Goal: Communication & Community: Share content

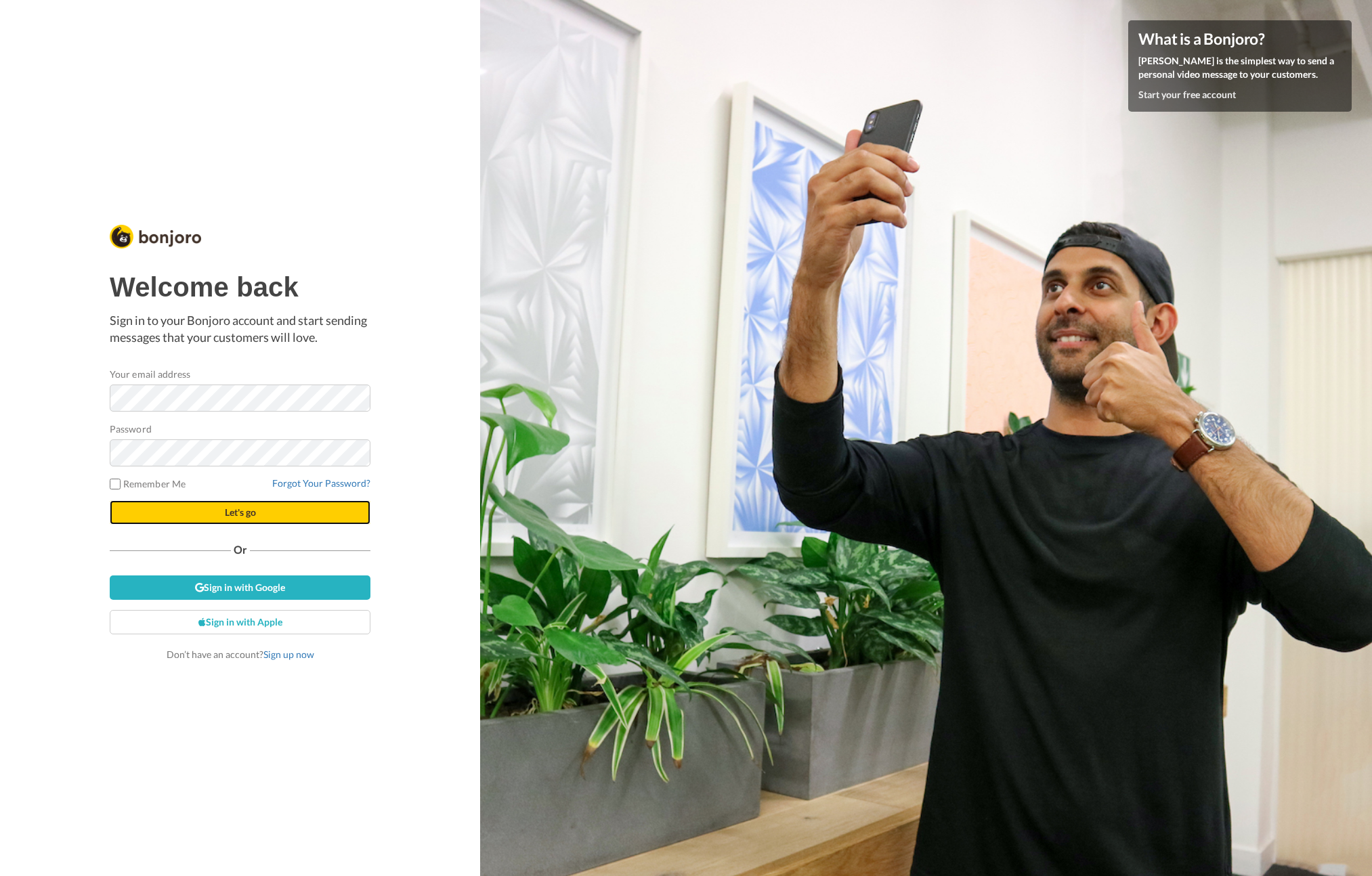
click at [247, 516] on span "Let's go" at bounding box center [240, 512] width 31 height 12
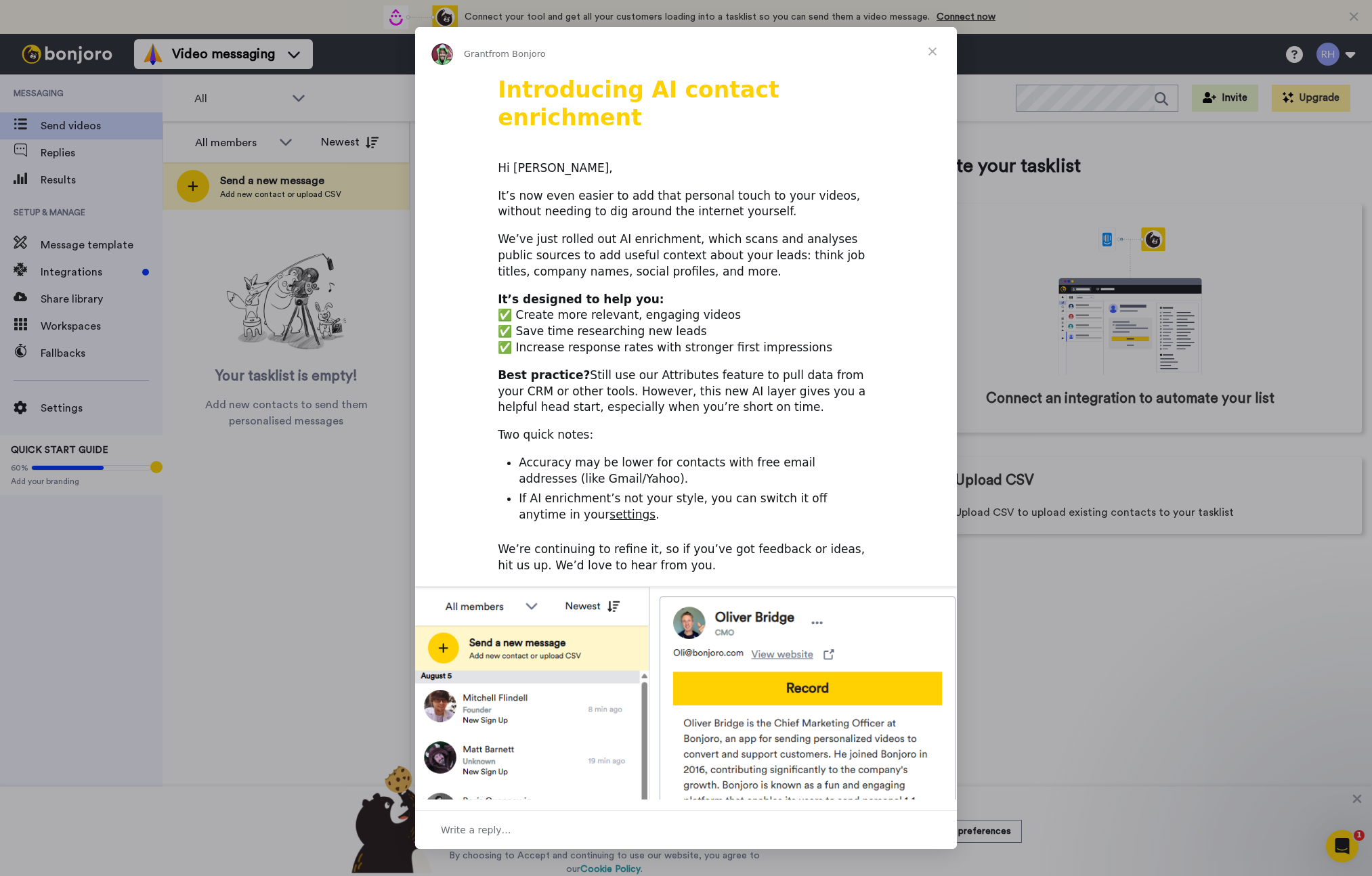
click at [929, 50] on span "Close" at bounding box center [932, 51] width 48 height 48
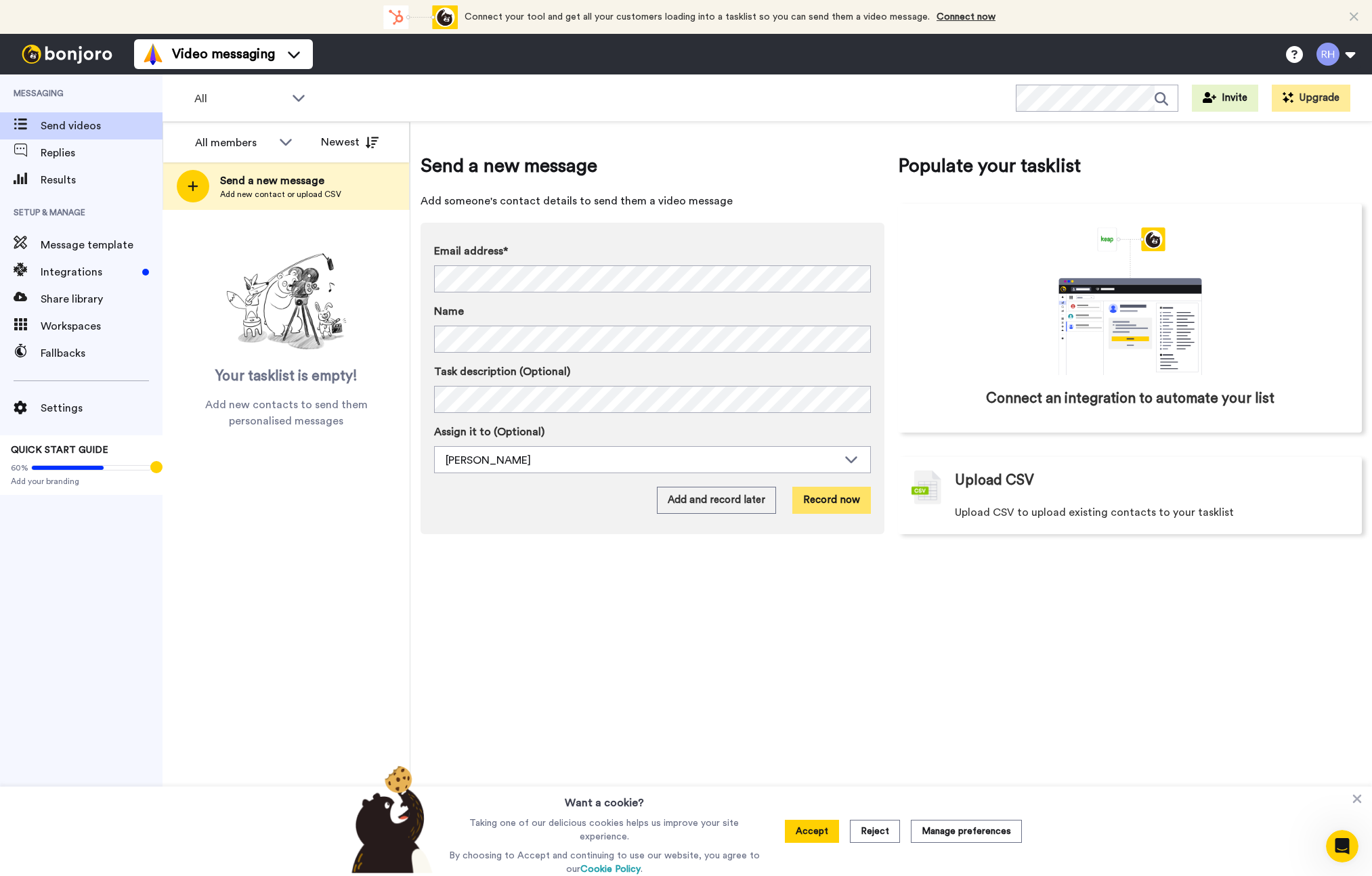
click at [824, 505] on button "Record now" at bounding box center [831, 500] width 79 height 27
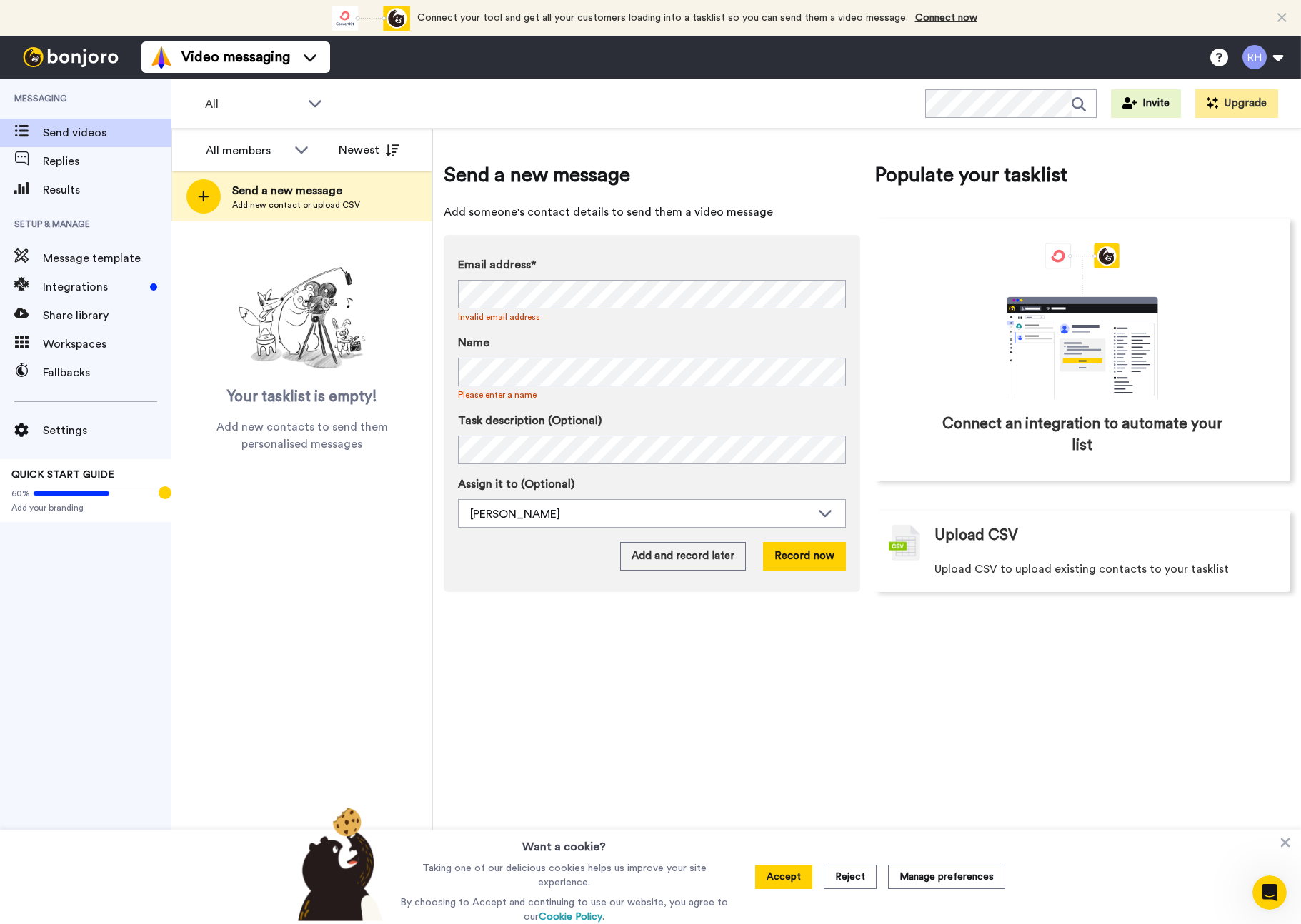
click at [813, 186] on span "Send a new message" at bounding box center [651, 175] width 416 height 29
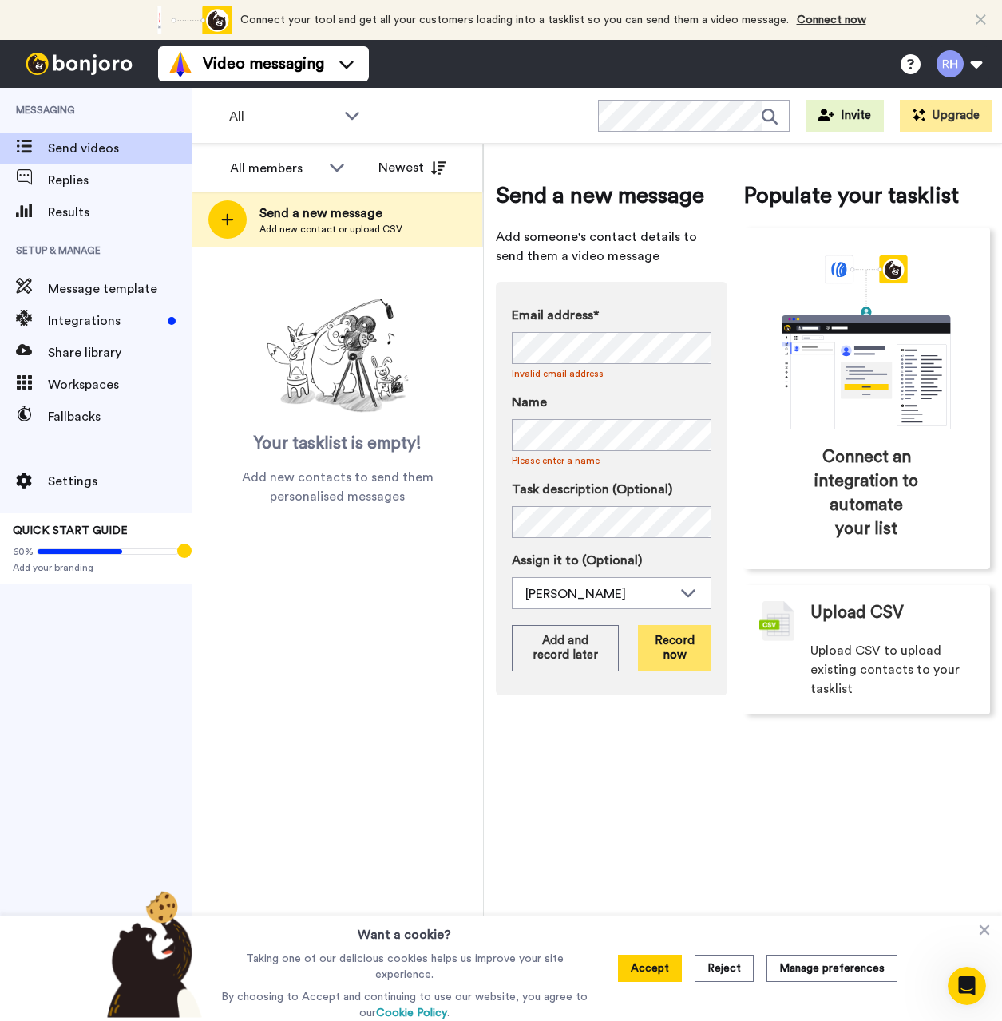
click at [668, 653] on button "Record now" at bounding box center [674, 648] width 73 height 46
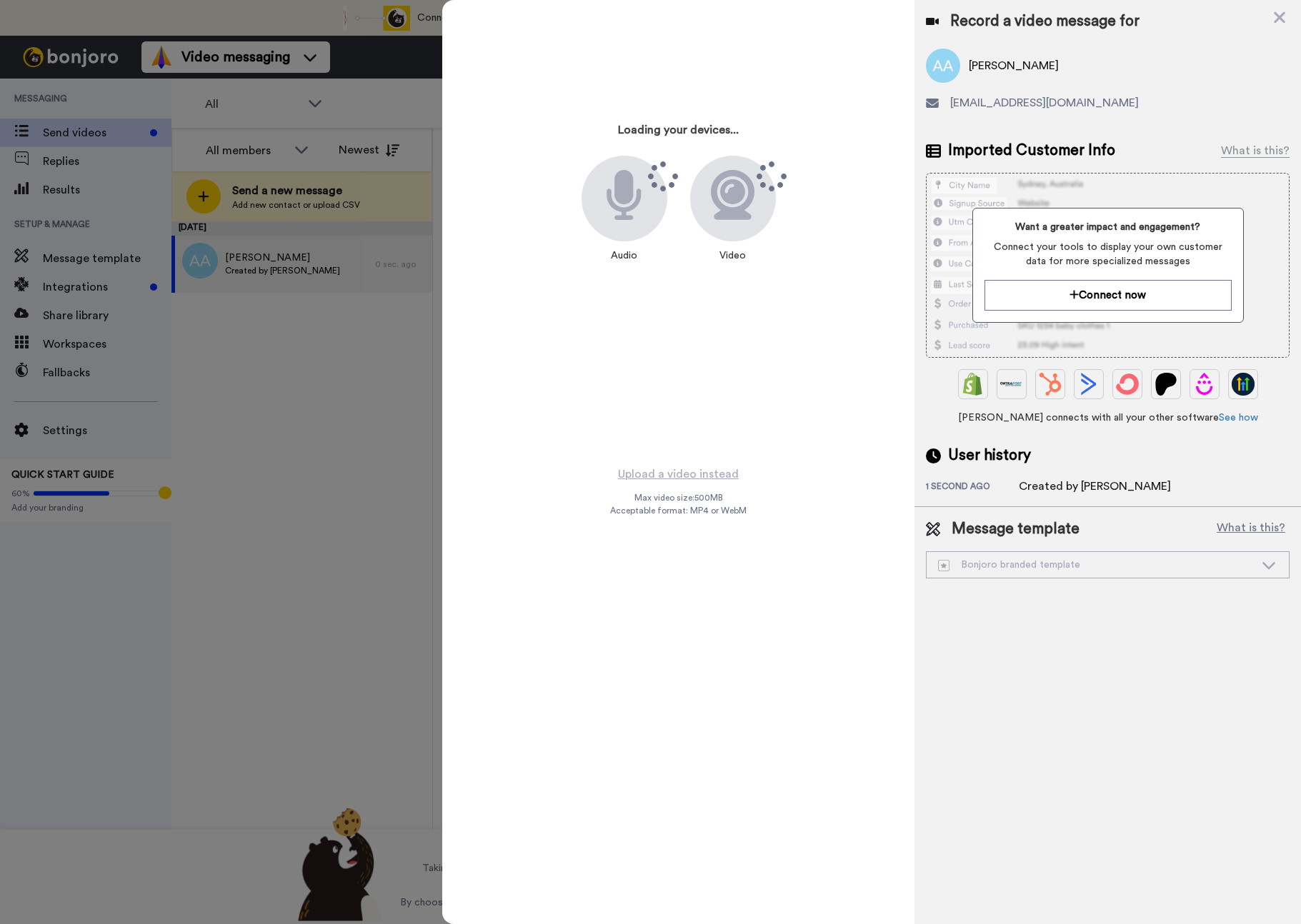
click at [633, 197] on icon at bounding box center [625, 195] width 34 height 50
click at [1277, 19] on icon at bounding box center [1280, 18] width 12 height 12
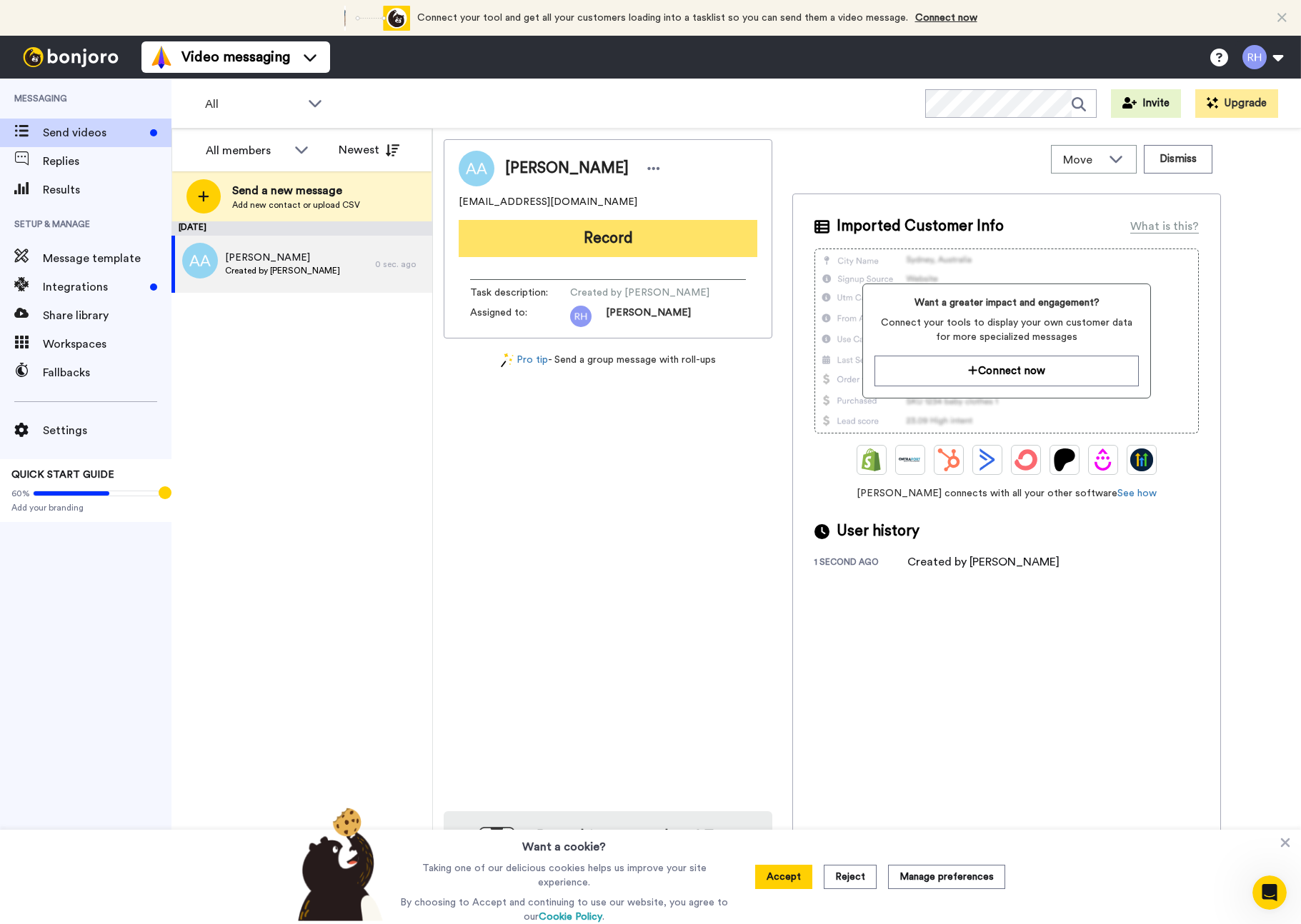
click at [585, 232] on button "Record" at bounding box center [608, 239] width 299 height 38
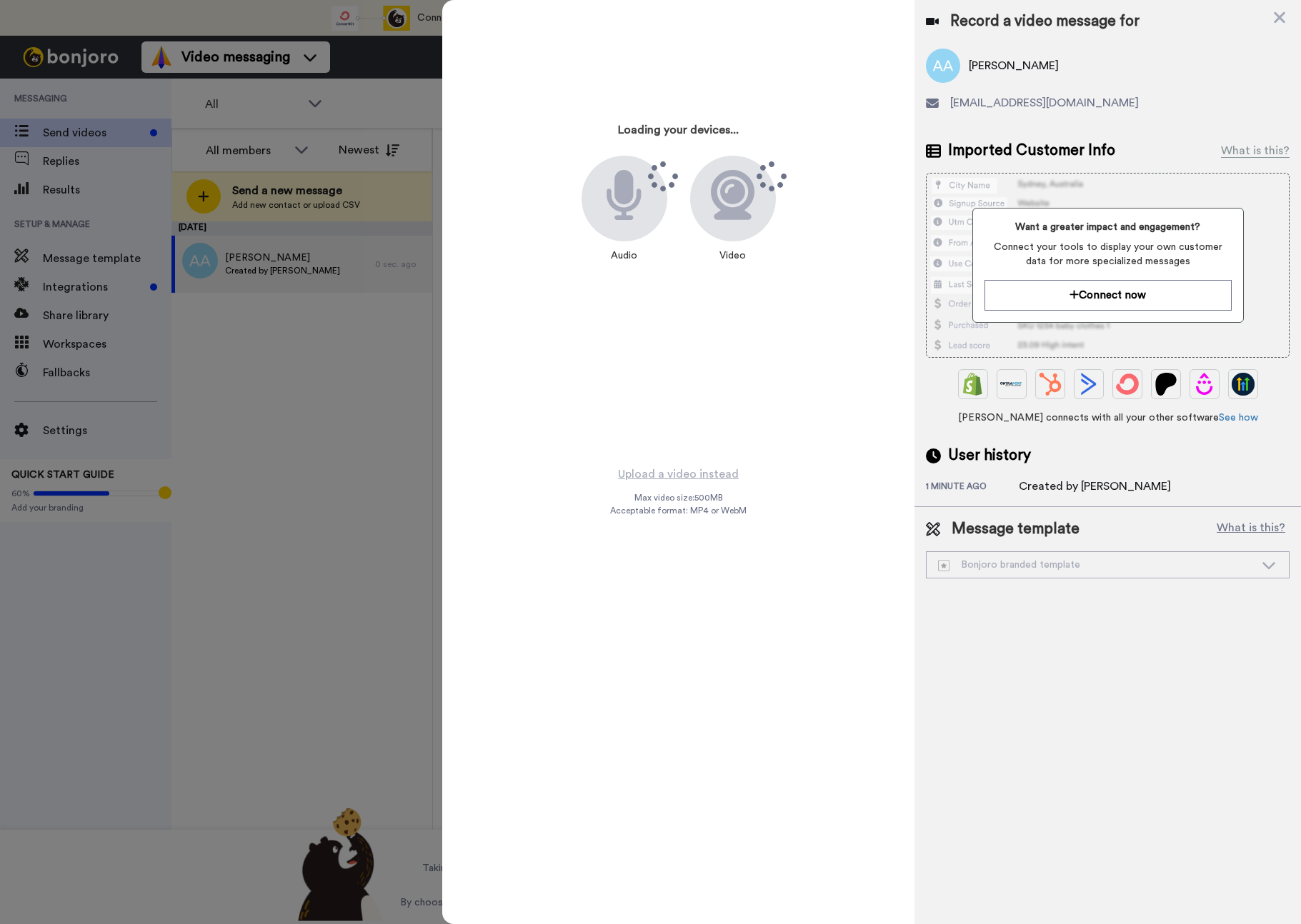
click at [982, 569] on div "Bonjoro branded template" at bounding box center [1096, 565] width 317 height 14
click at [1249, 530] on button "What is this?" at bounding box center [1251, 530] width 77 height 21
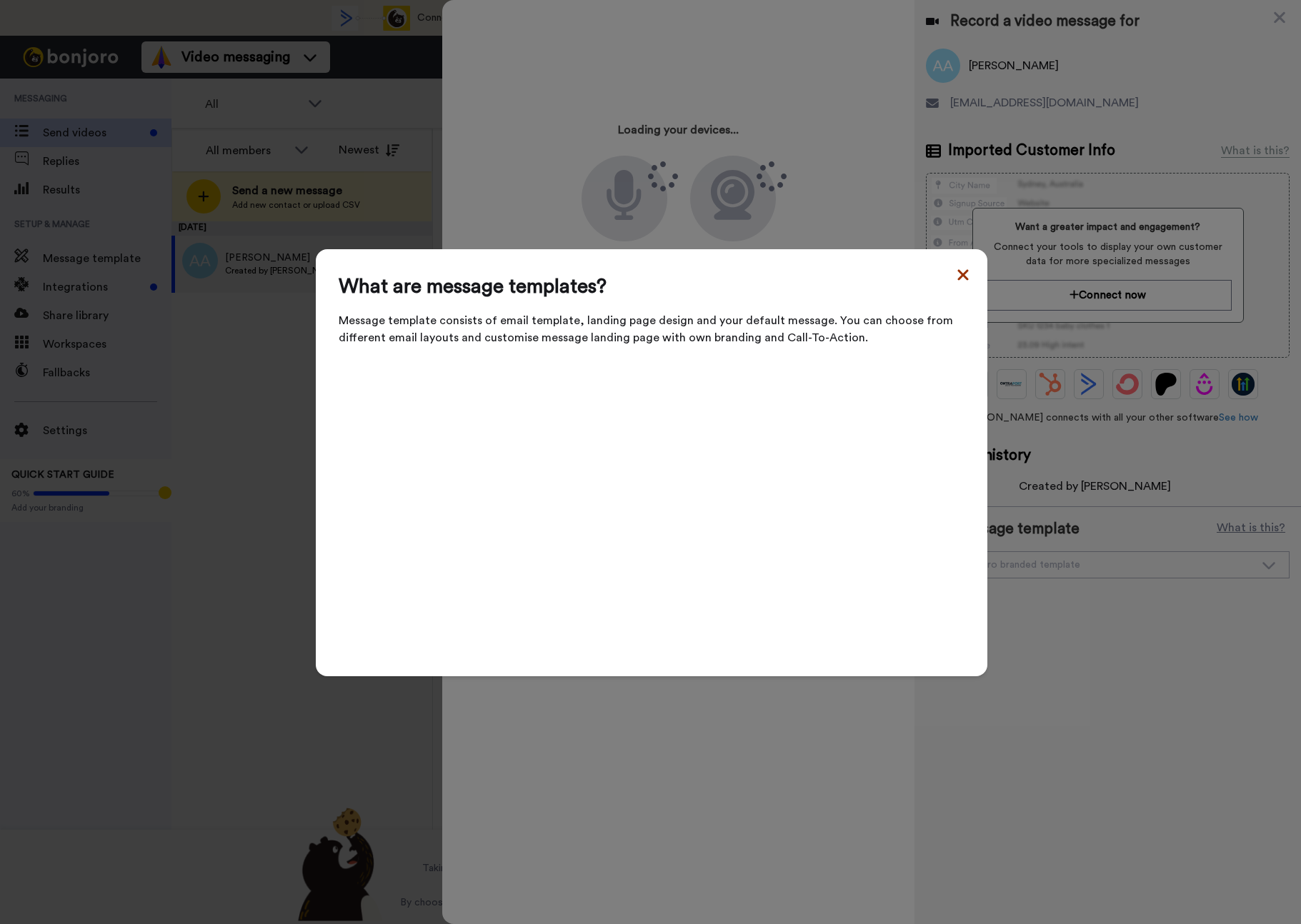
click at [962, 278] on icon at bounding box center [963, 275] width 14 height 17
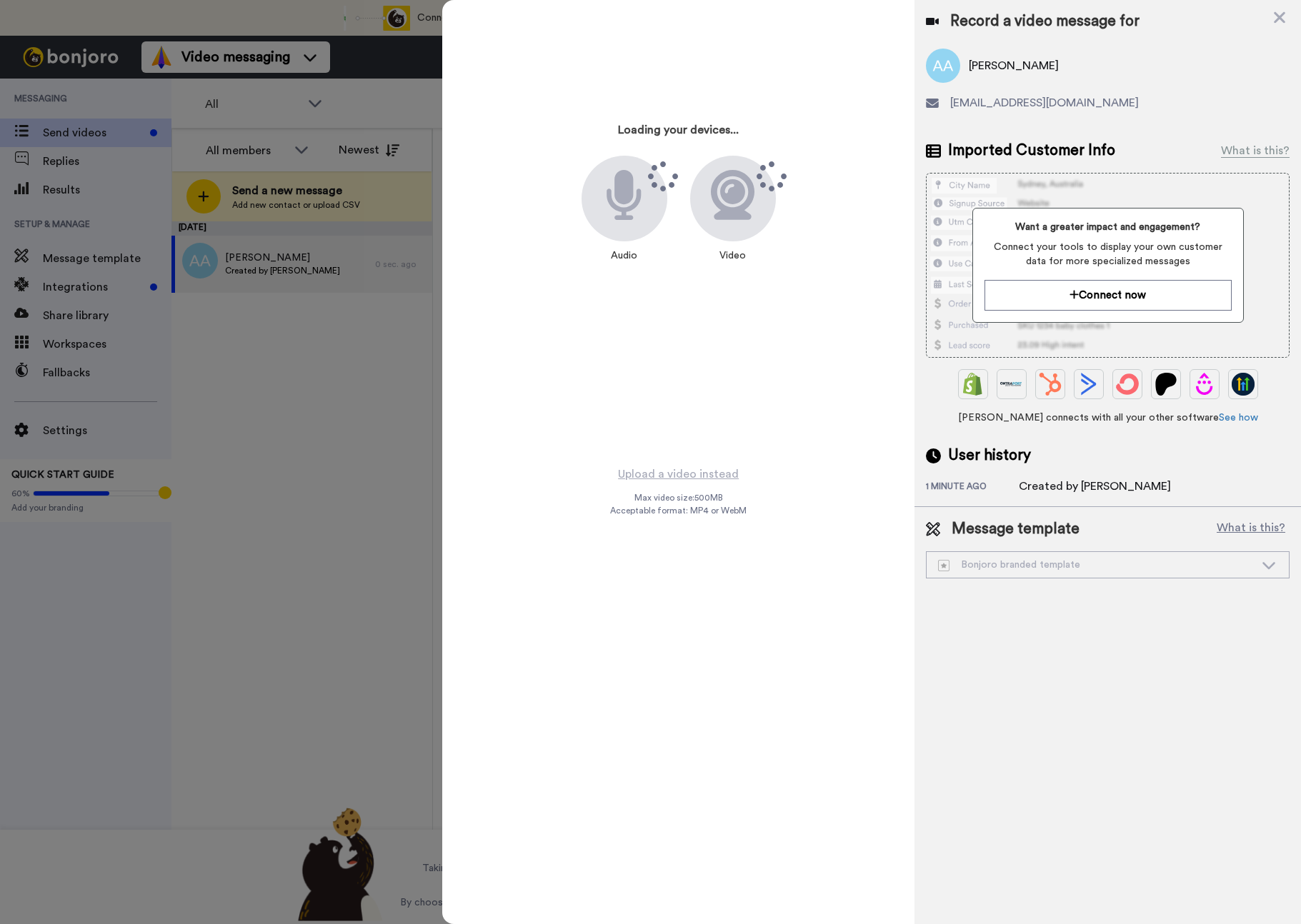
click at [948, 484] on div "1 minute ago" at bounding box center [973, 487] width 93 height 14
click at [728, 197] on icon at bounding box center [732, 195] width 44 height 50
drag, startPoint x: 628, startPoint y: 204, endPoint x: 634, endPoint y: 197, distance: 9.2
click at [628, 202] on icon at bounding box center [624, 195] width 38 height 50
click at [1247, 148] on div "What is this?" at bounding box center [1255, 150] width 69 height 17
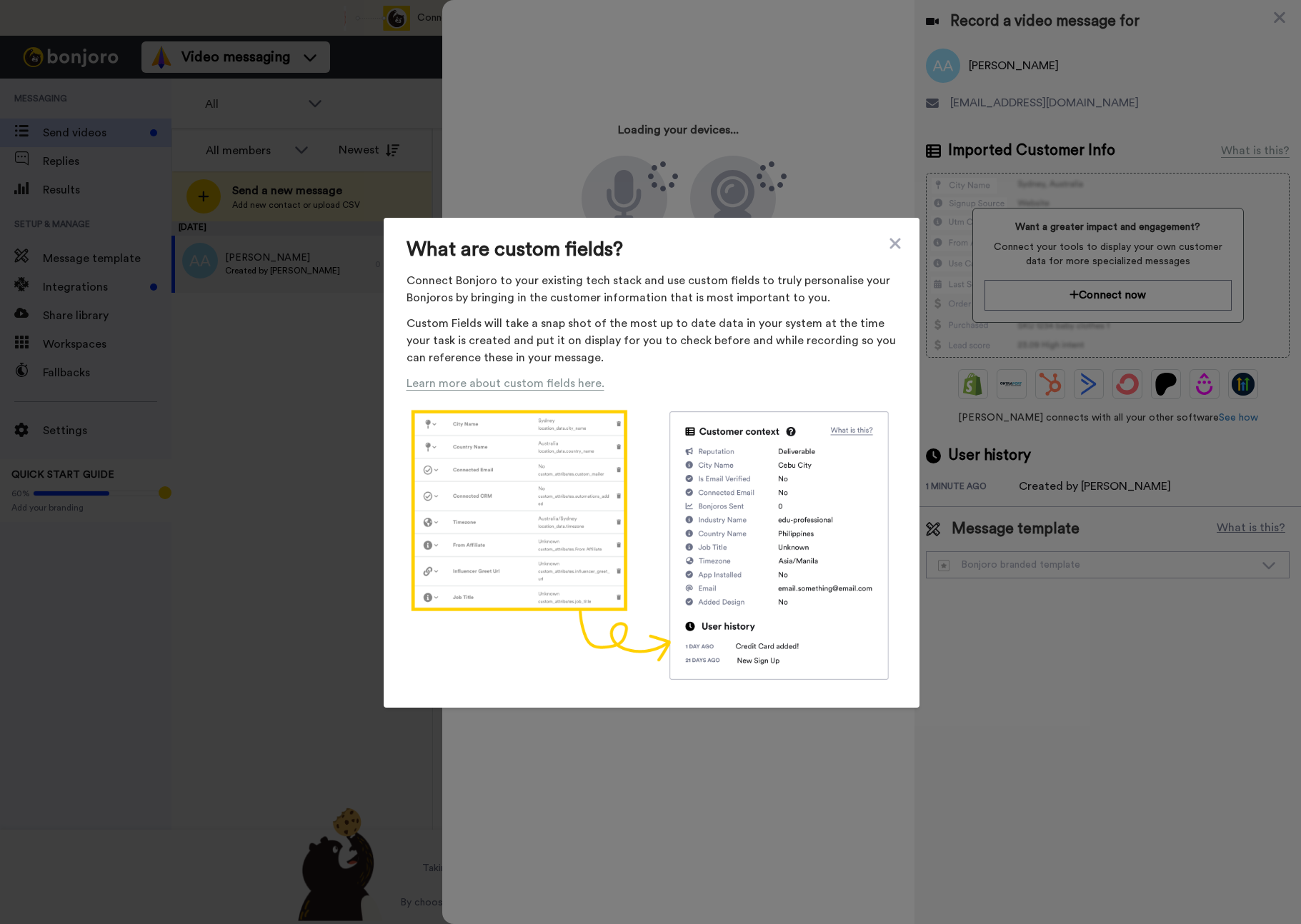
drag, startPoint x: 896, startPoint y: 243, endPoint x: 962, endPoint y: 262, distance: 68.7
click at [897, 242] on icon at bounding box center [895, 243] width 14 height 17
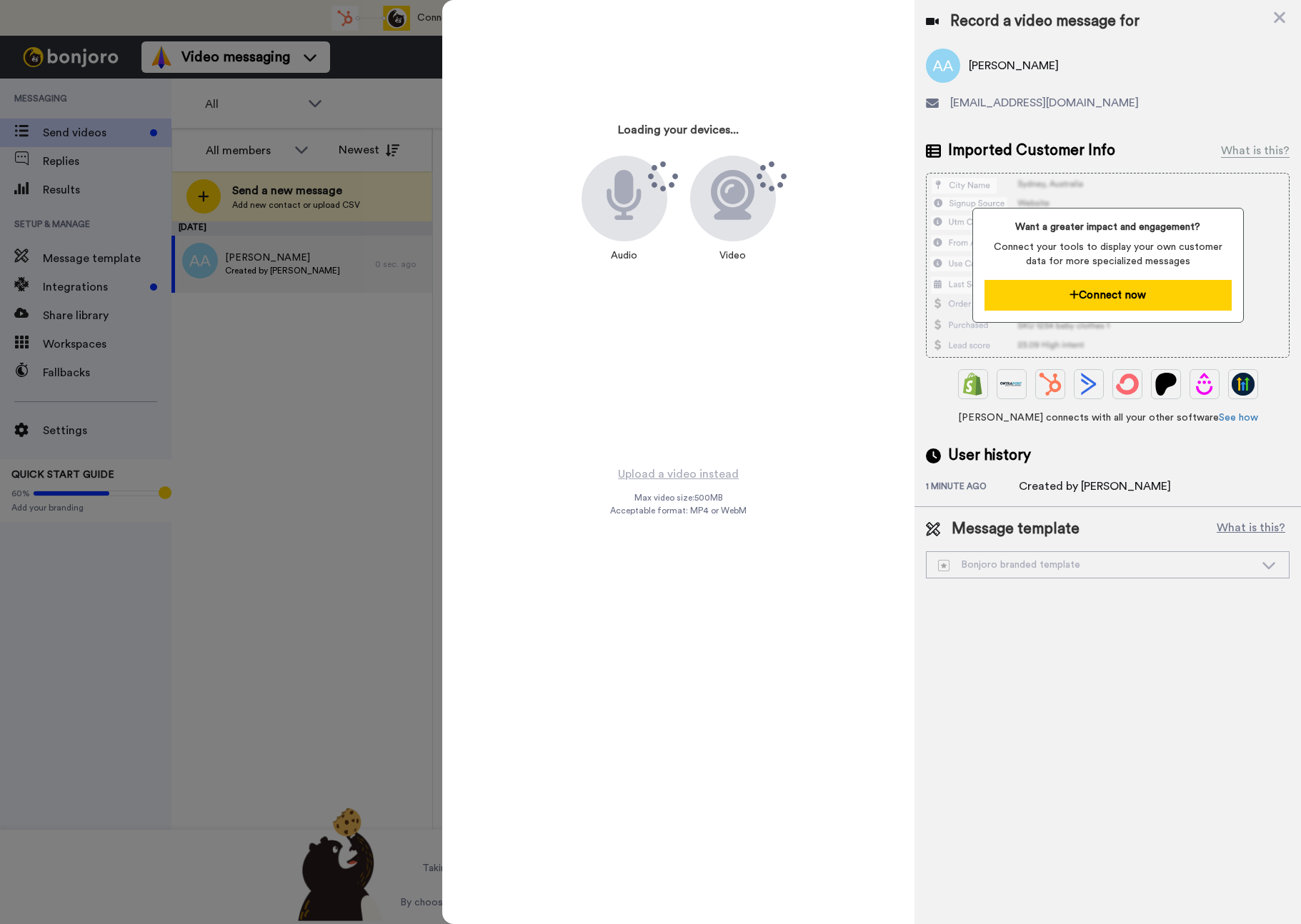
click at [1077, 292] on icon at bounding box center [1074, 294] width 9 height 11
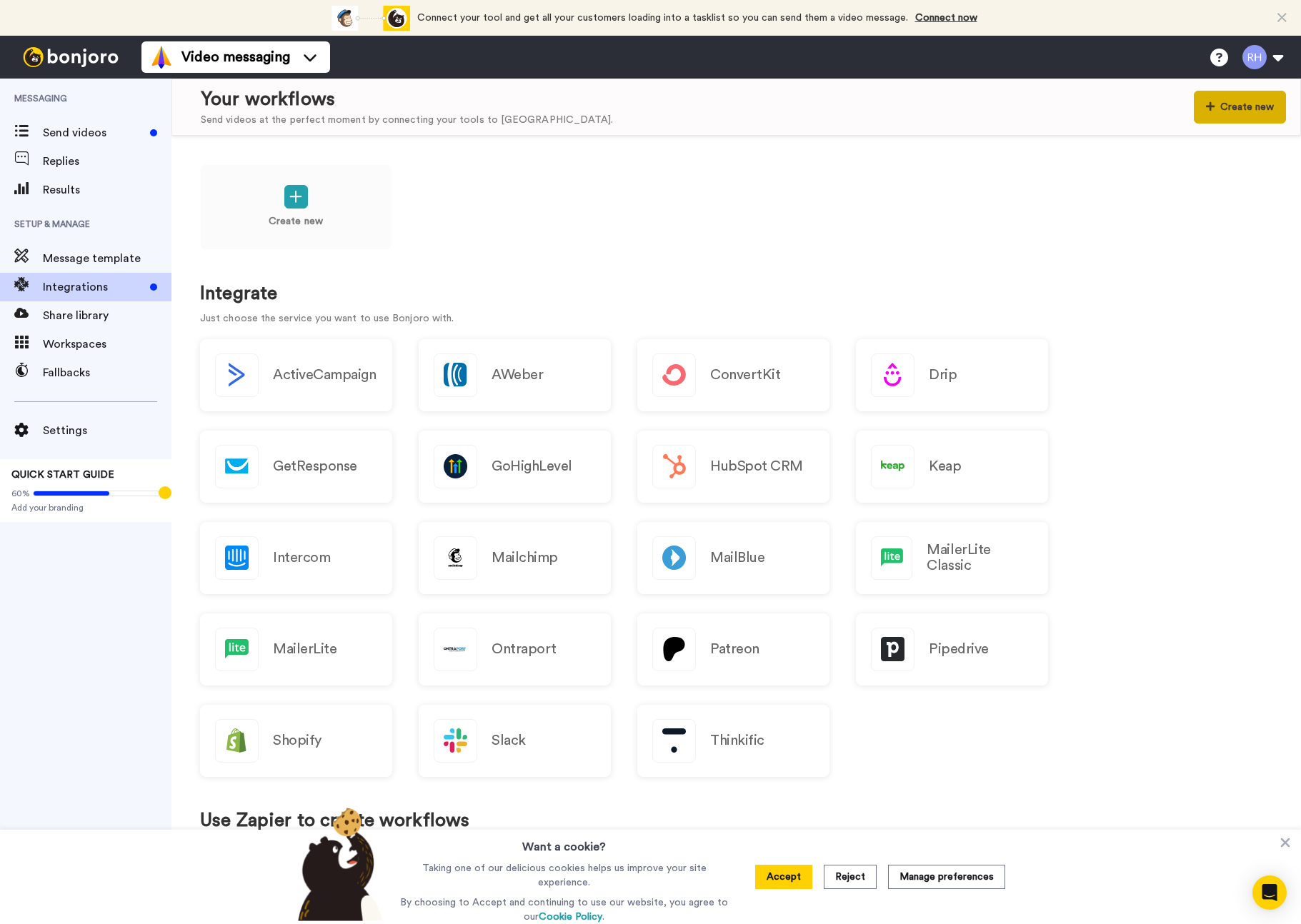
click at [1226, 108] on button "Create new" at bounding box center [1239, 106] width 92 height 33
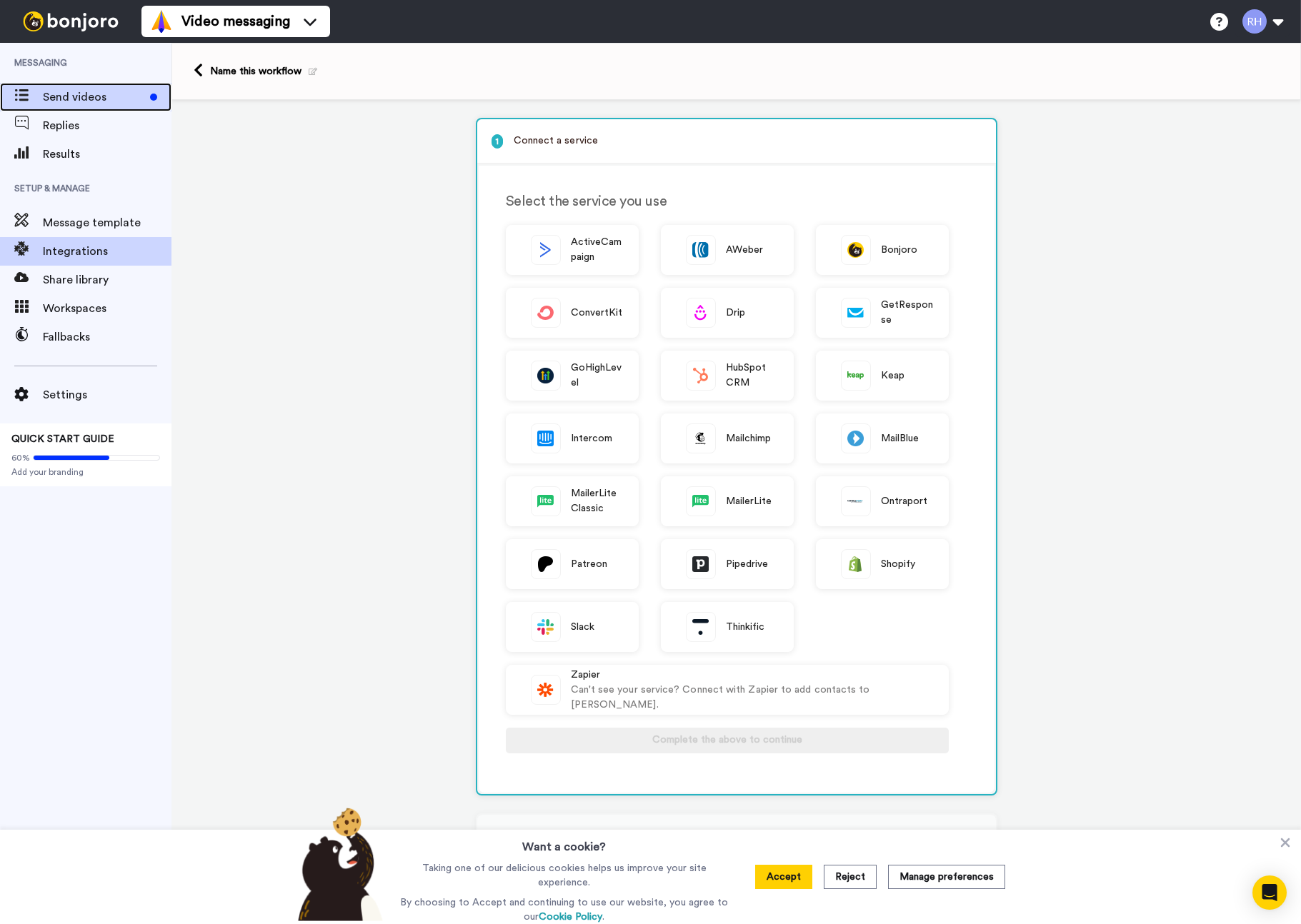
click at [57, 103] on span "Send videos" at bounding box center [93, 97] width 101 height 17
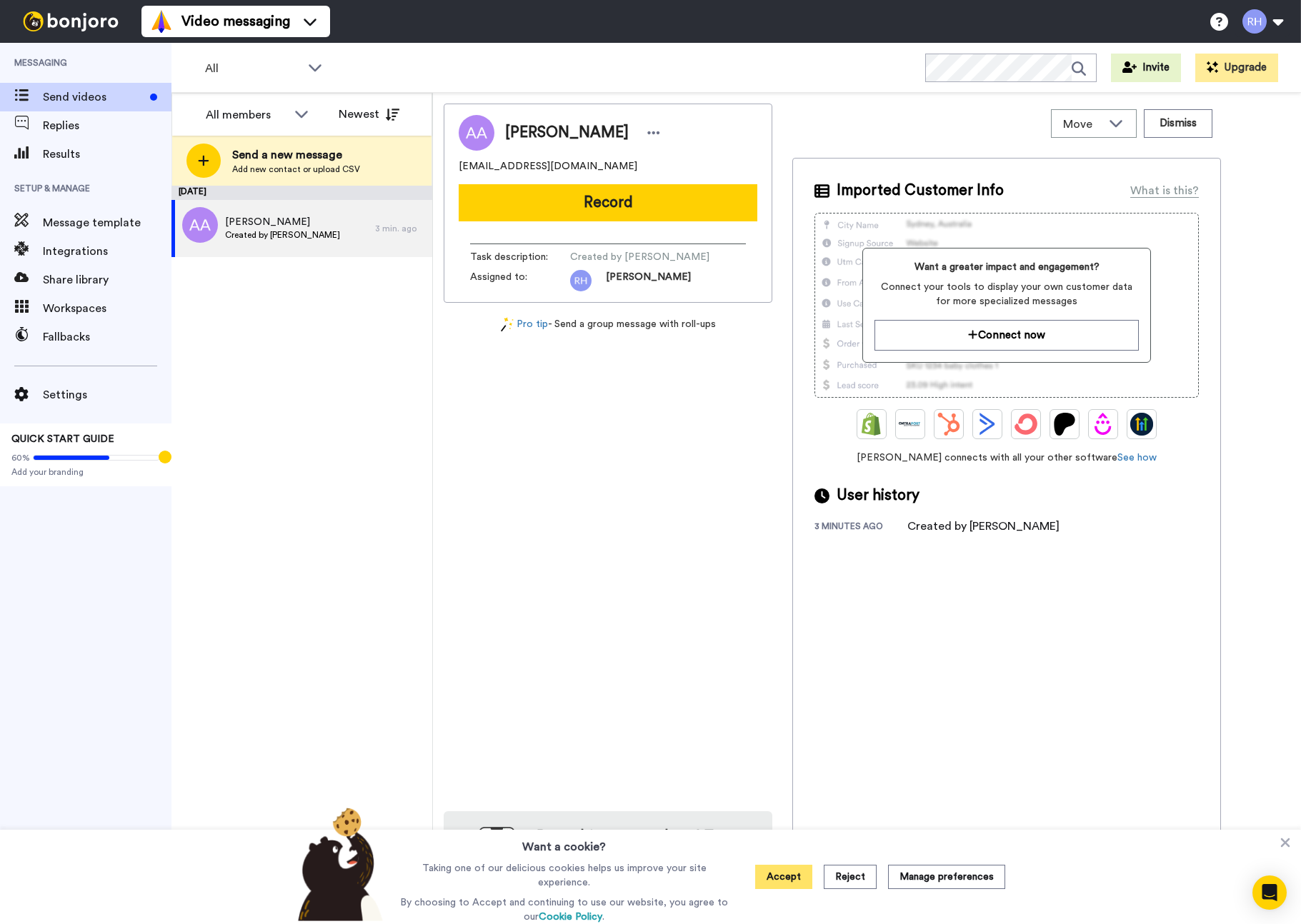
click at [778, 878] on button "Accept" at bounding box center [784, 877] width 57 height 24
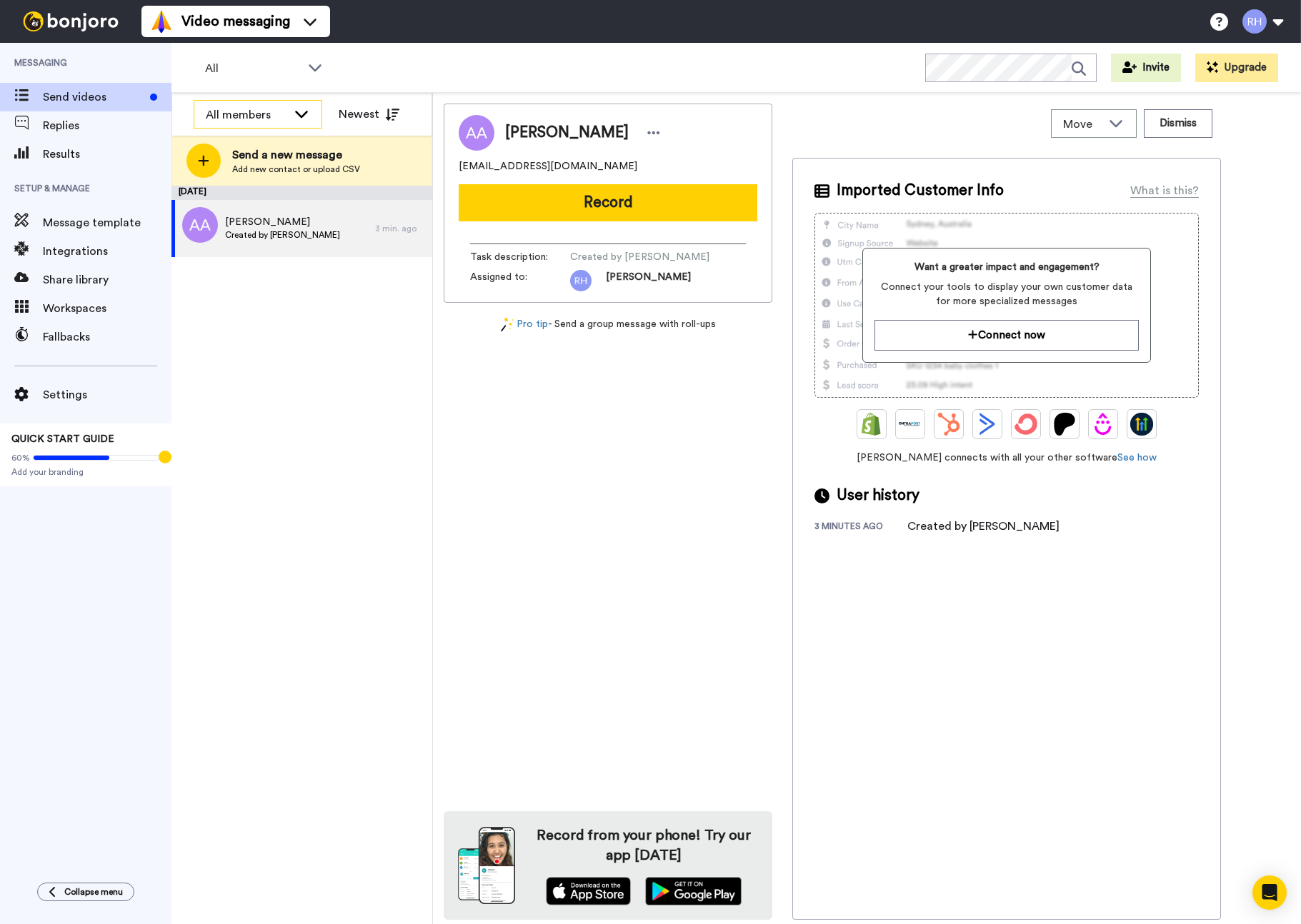
click at [302, 117] on icon at bounding box center [302, 114] width 13 height 7
click at [302, 117] on icon at bounding box center [301, 114] width 17 height 14
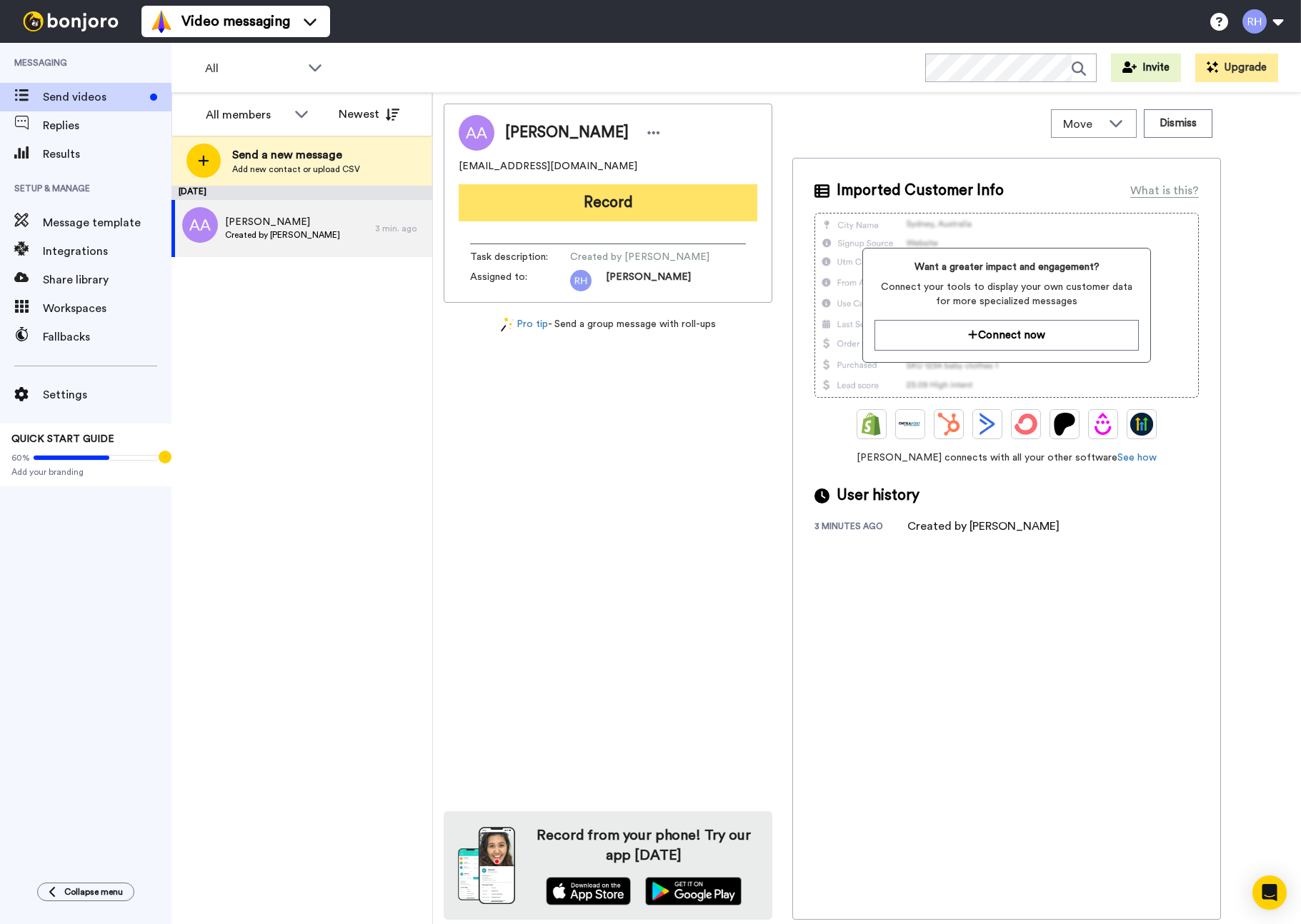
click at [600, 206] on button "Record" at bounding box center [608, 203] width 299 height 38
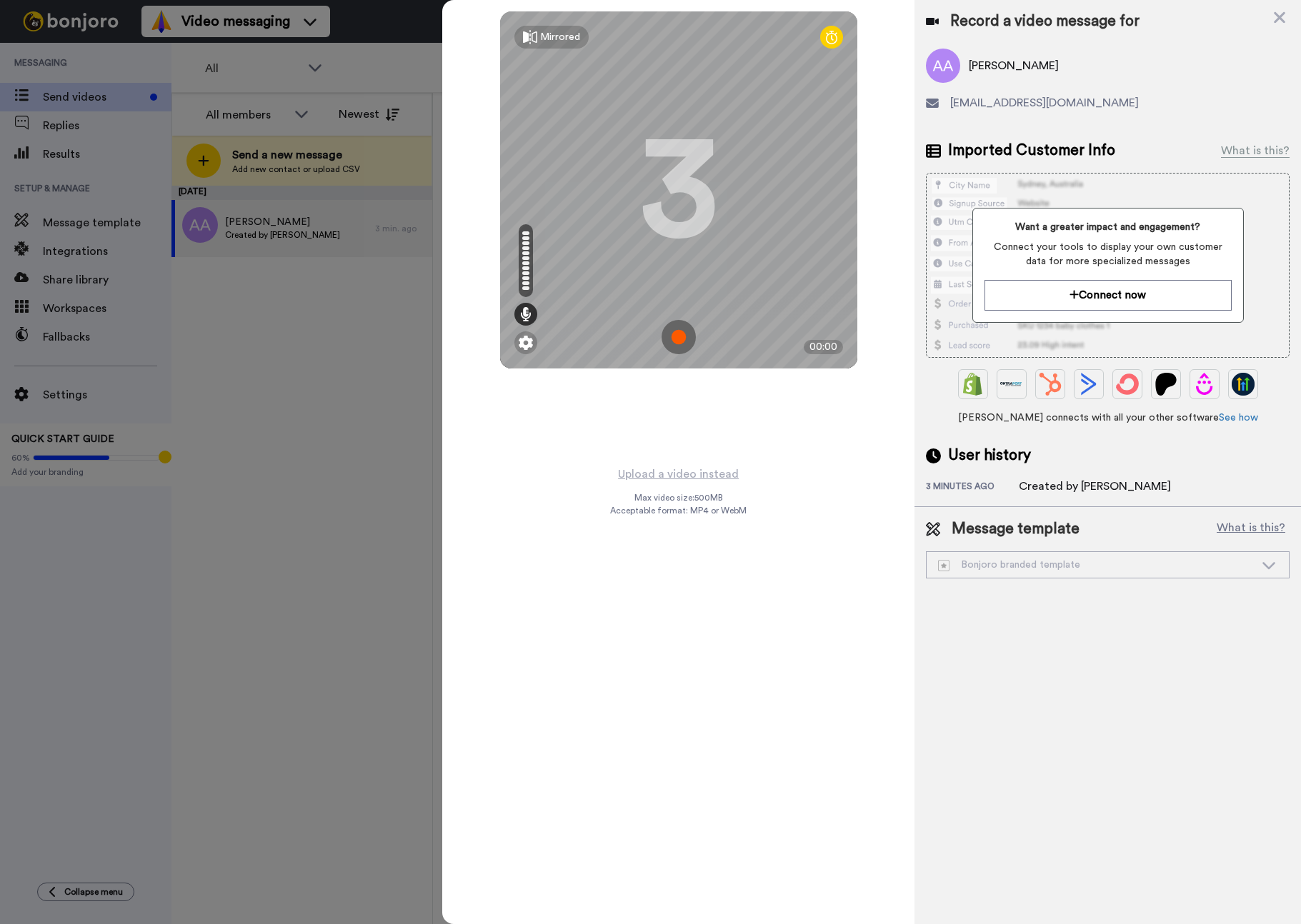
click at [679, 337] on img at bounding box center [678, 337] width 34 height 34
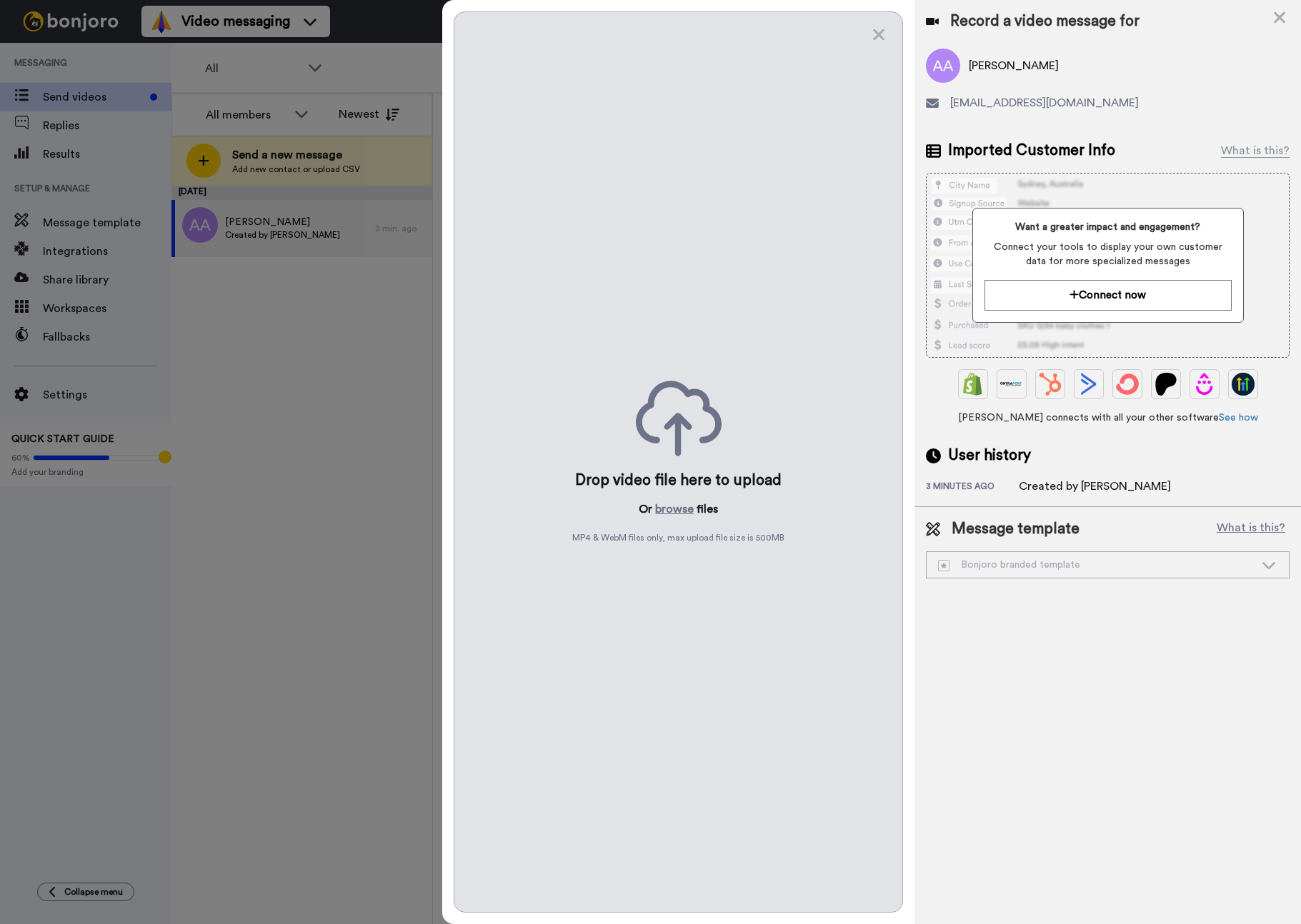
click at [1023, 570] on div "Bonjoro branded template" at bounding box center [1096, 565] width 317 height 14
click at [1028, 565] on div "Bonjoro branded template" at bounding box center [1096, 565] width 317 height 14
click at [880, 34] on icon at bounding box center [879, 35] width 12 height 12
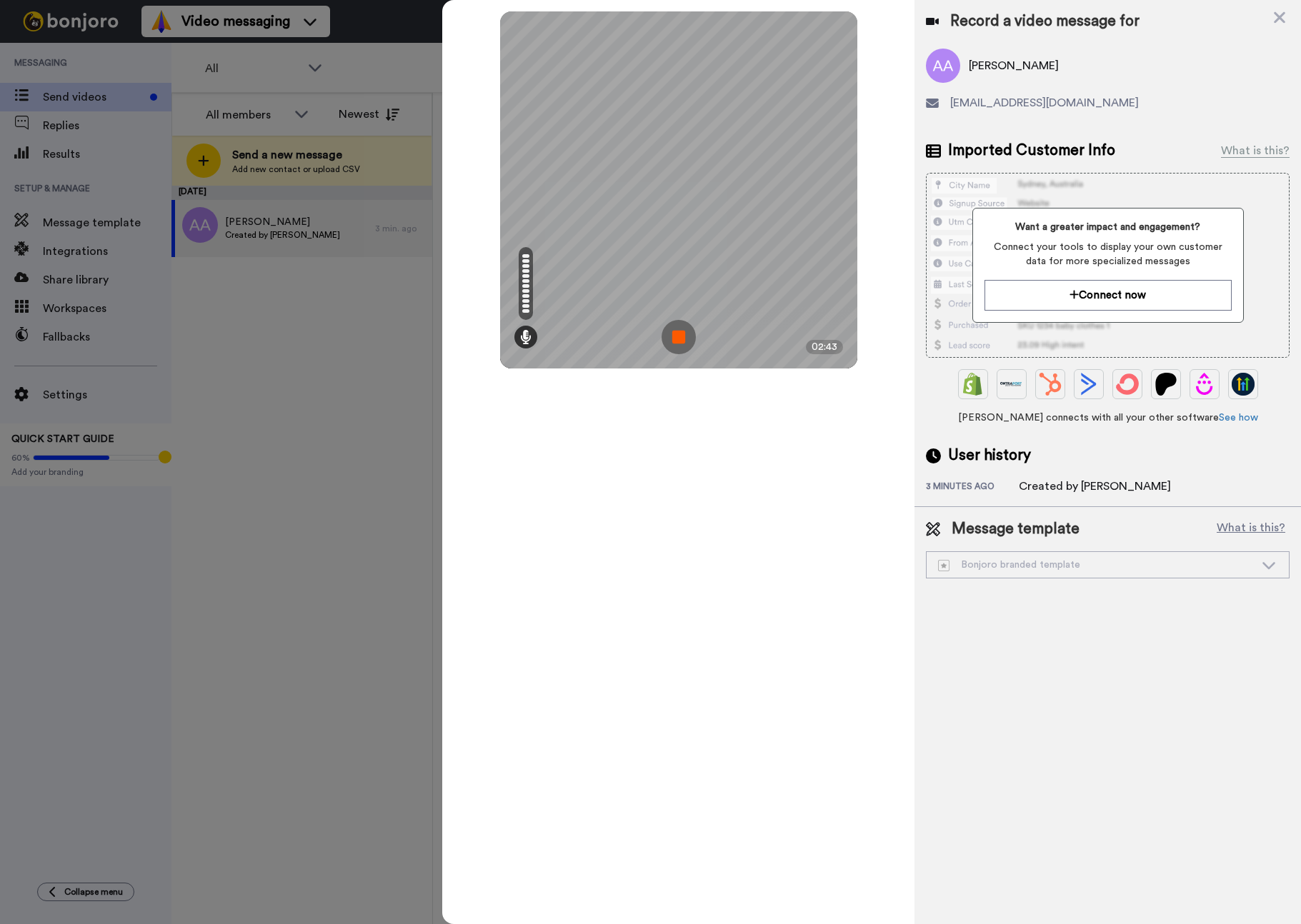
click at [681, 338] on img at bounding box center [678, 337] width 34 height 34
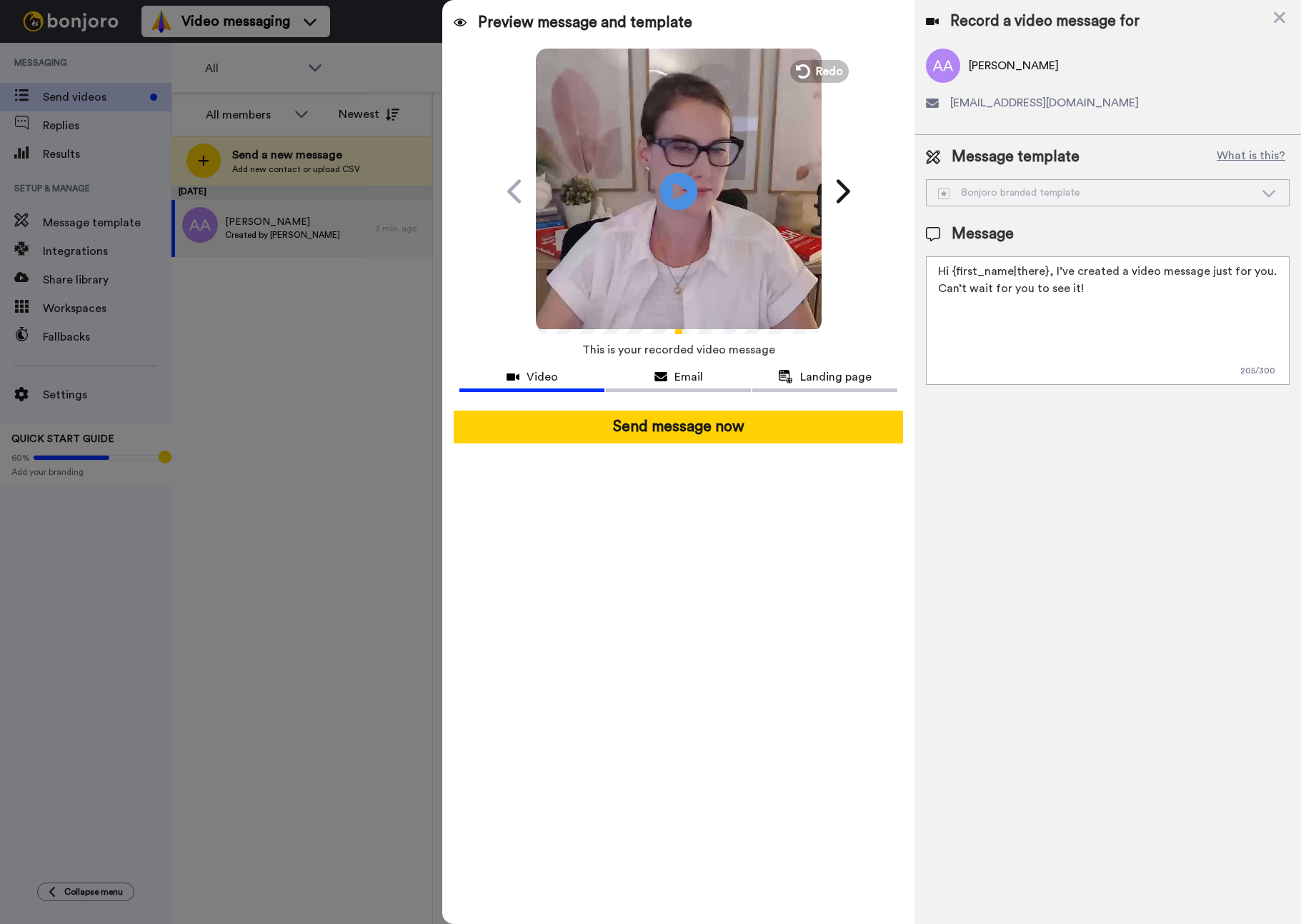
drag, startPoint x: 672, startPoint y: 186, endPoint x: 679, endPoint y: 180, distance: 9.2
click at [675, 182] on icon "Play/Pause" at bounding box center [678, 191] width 38 height 68
click at [675, 201] on icon at bounding box center [678, 191] width 38 height 38
click at [817, 66] on span "Redo" at bounding box center [830, 71] width 30 height 19
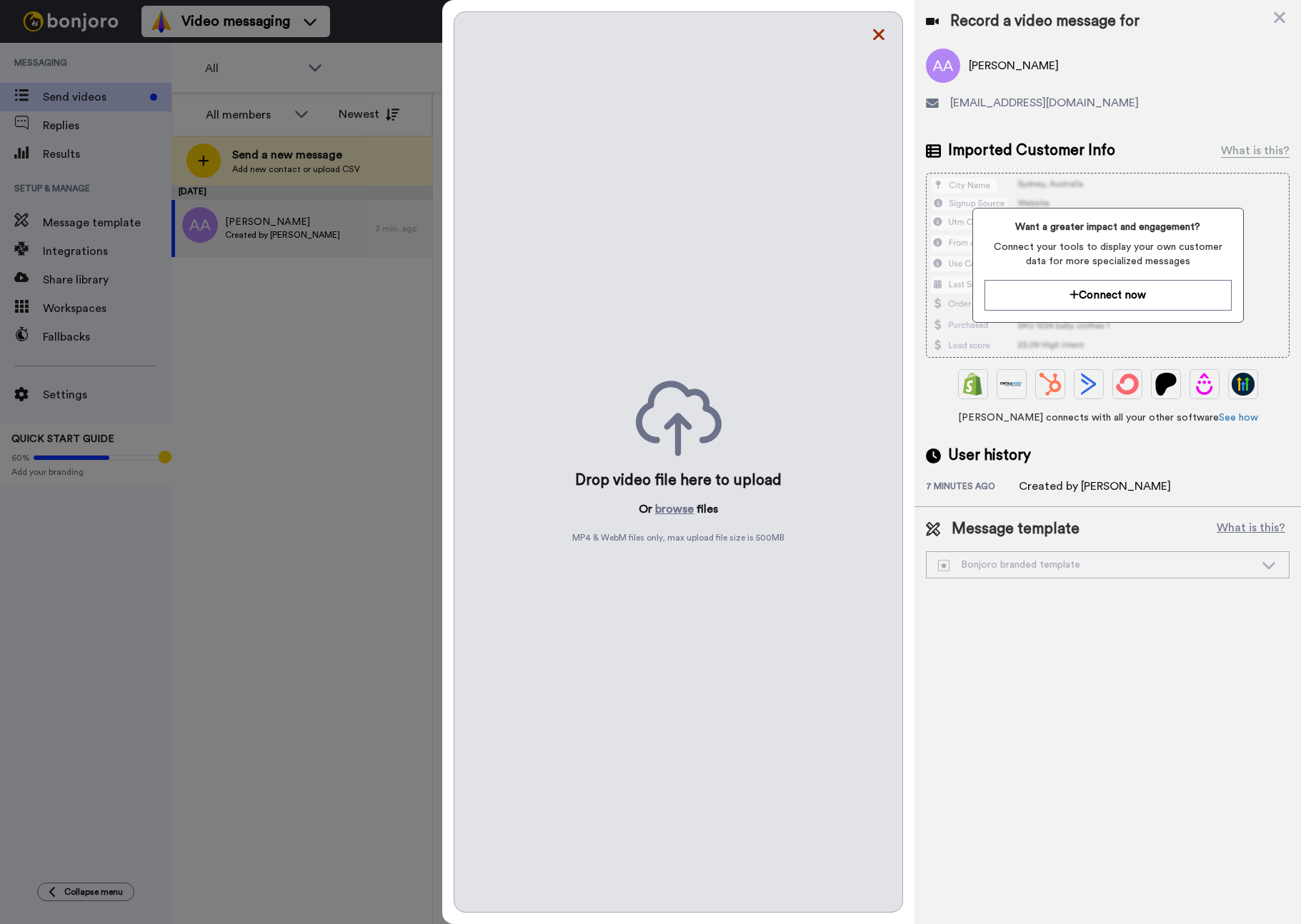
click at [874, 37] on icon at bounding box center [879, 35] width 14 height 18
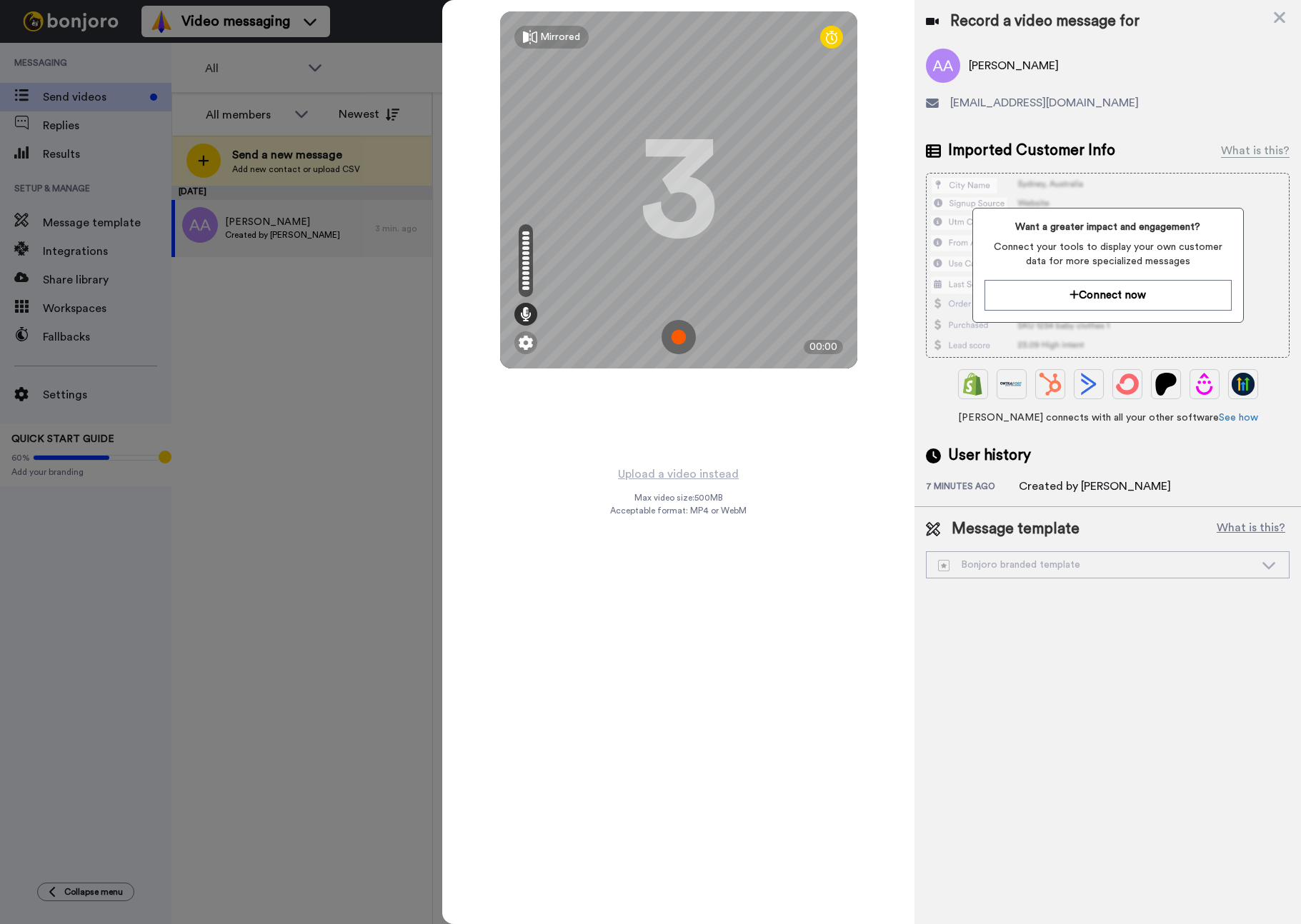
click at [675, 333] on img at bounding box center [678, 337] width 34 height 34
click at [677, 338] on img at bounding box center [678, 337] width 34 height 34
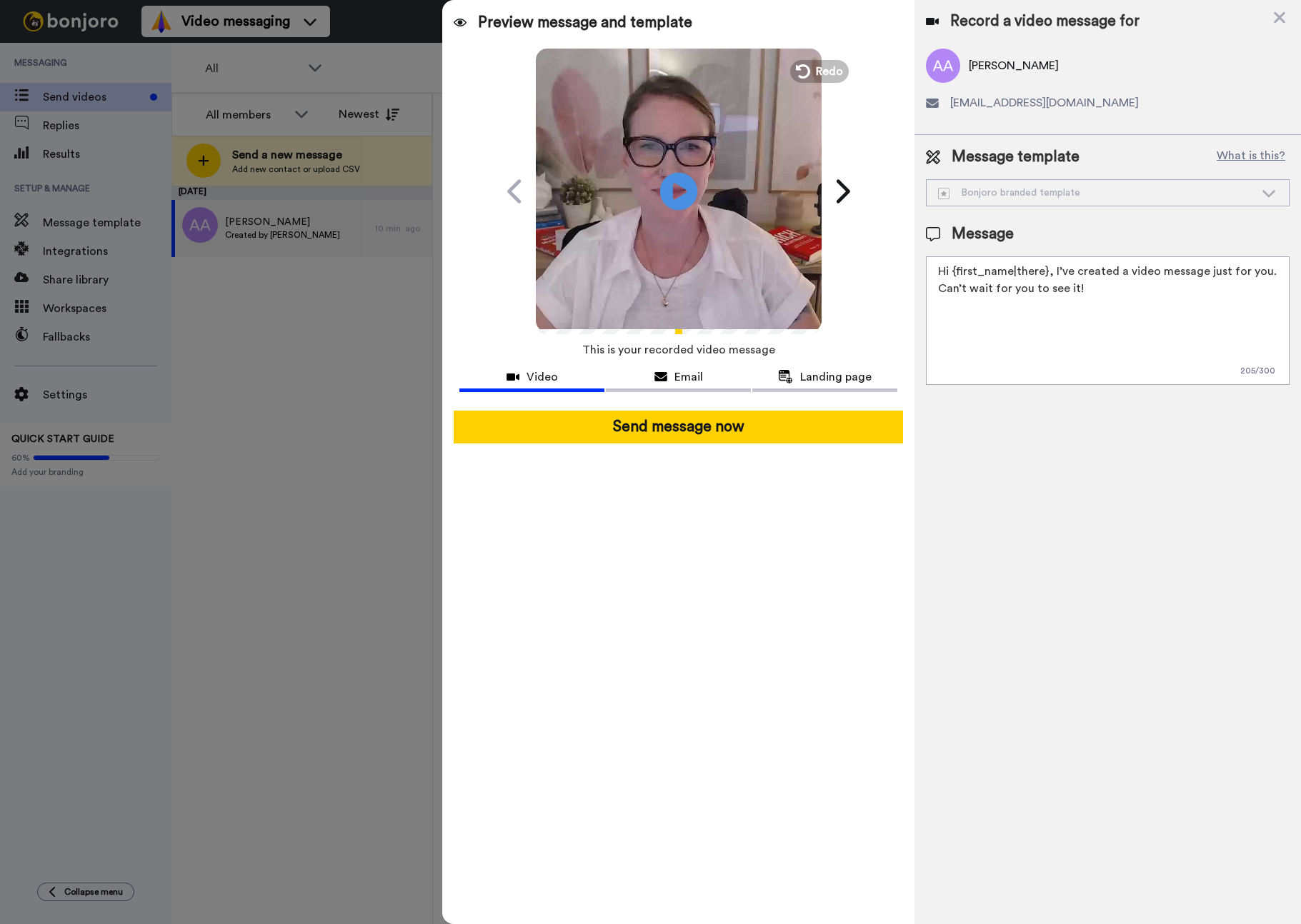
click at [679, 183] on icon at bounding box center [678, 191] width 38 height 38
click at [994, 299] on textarea "Hi {first_name|there}, I’ve created a video message just for you. Can’t wait fo…" at bounding box center [1108, 321] width 363 height 129
drag, startPoint x: 932, startPoint y: 289, endPoint x: 1182, endPoint y: 302, distance: 250.3
click at [1182, 302] on textarea "Hi {first_name|there}, I’ve created a video message just for you. Can’t wait fo…" at bounding box center [1108, 321] width 363 height 129
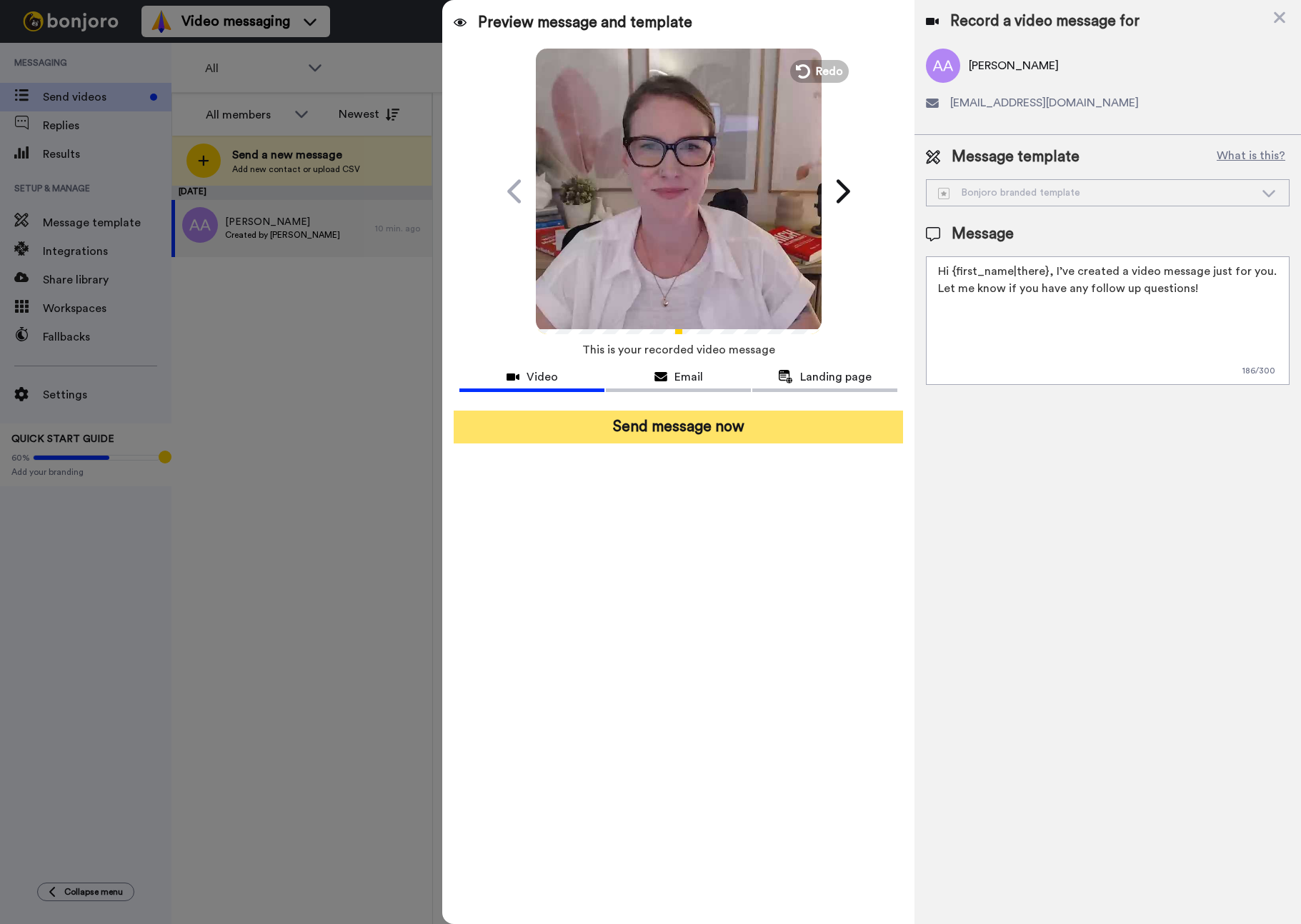
type textarea "Hi {first_name|there}, I’ve created a video message just for you. Let me know i…"
click at [688, 423] on button "Send message now" at bounding box center [678, 427] width 449 height 33
